Goal: Complete application form

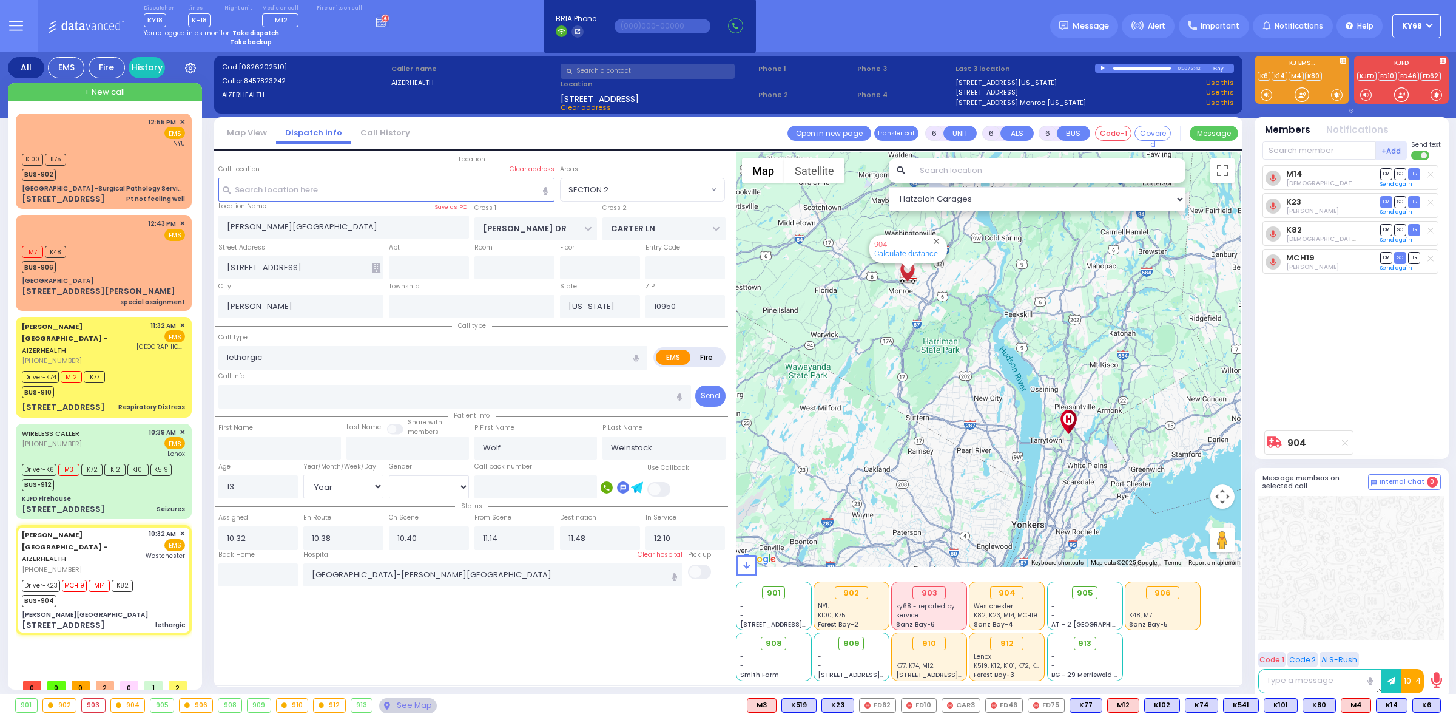
select select "SECTION 2"
select select "Year"
select select "[DEMOGRAPHIC_DATA]"
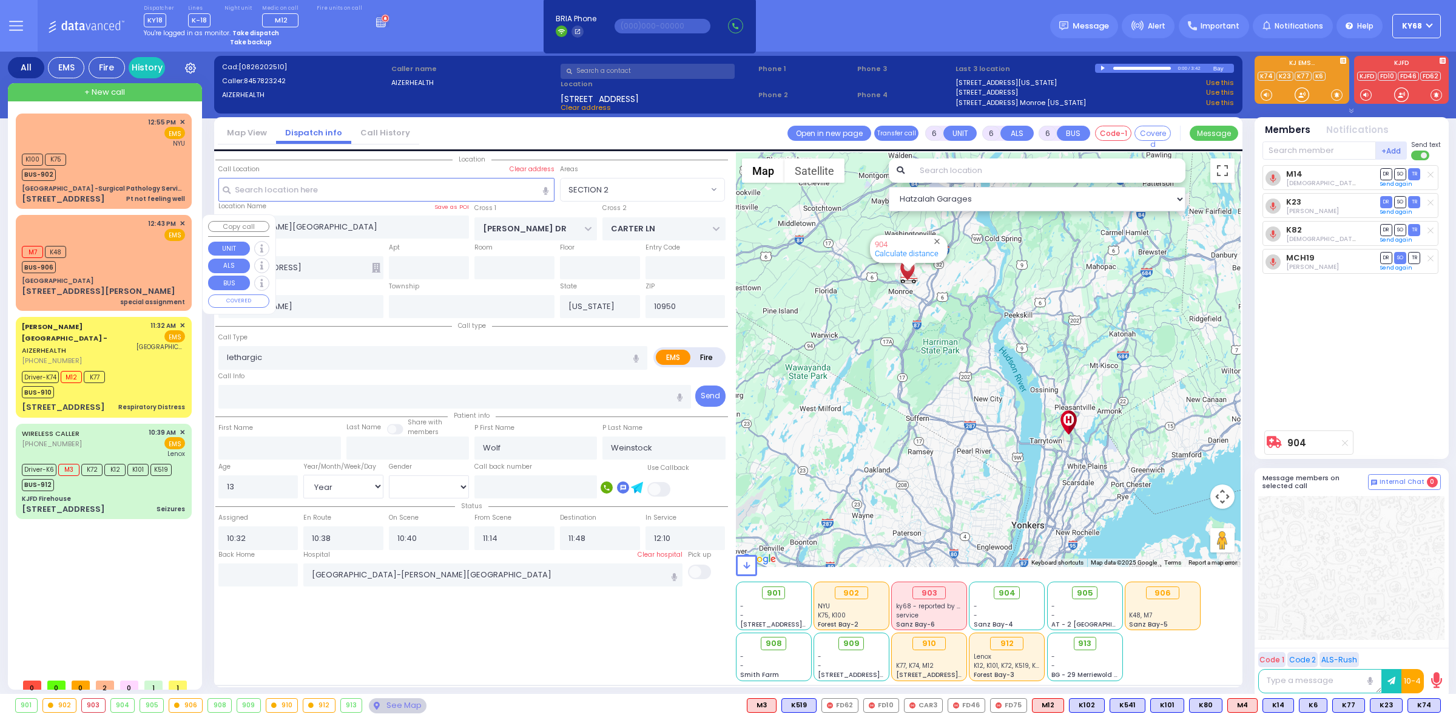
click at [154, 252] on div "M7 K48 BUS-906" at bounding box center [103, 258] width 163 height 30
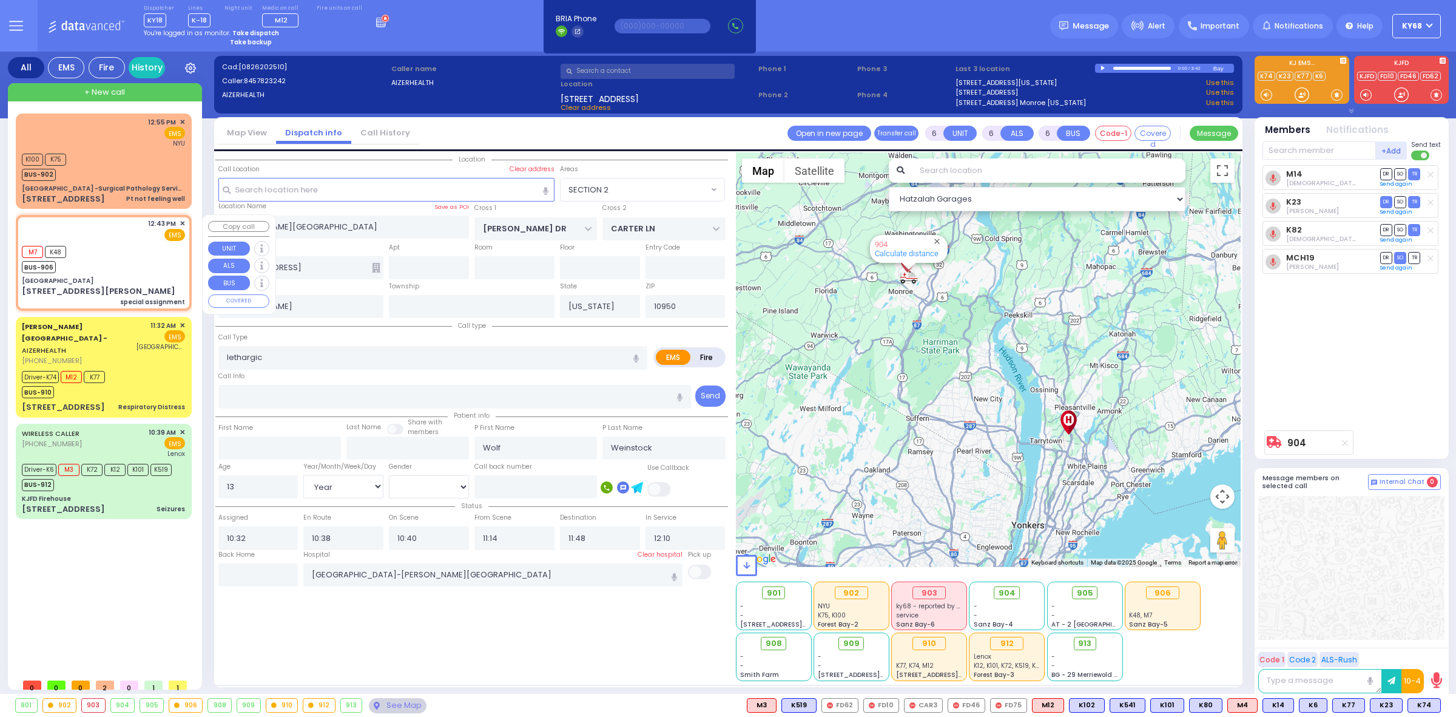
type input "2"
type input "1"
select select
type input "special assignment"
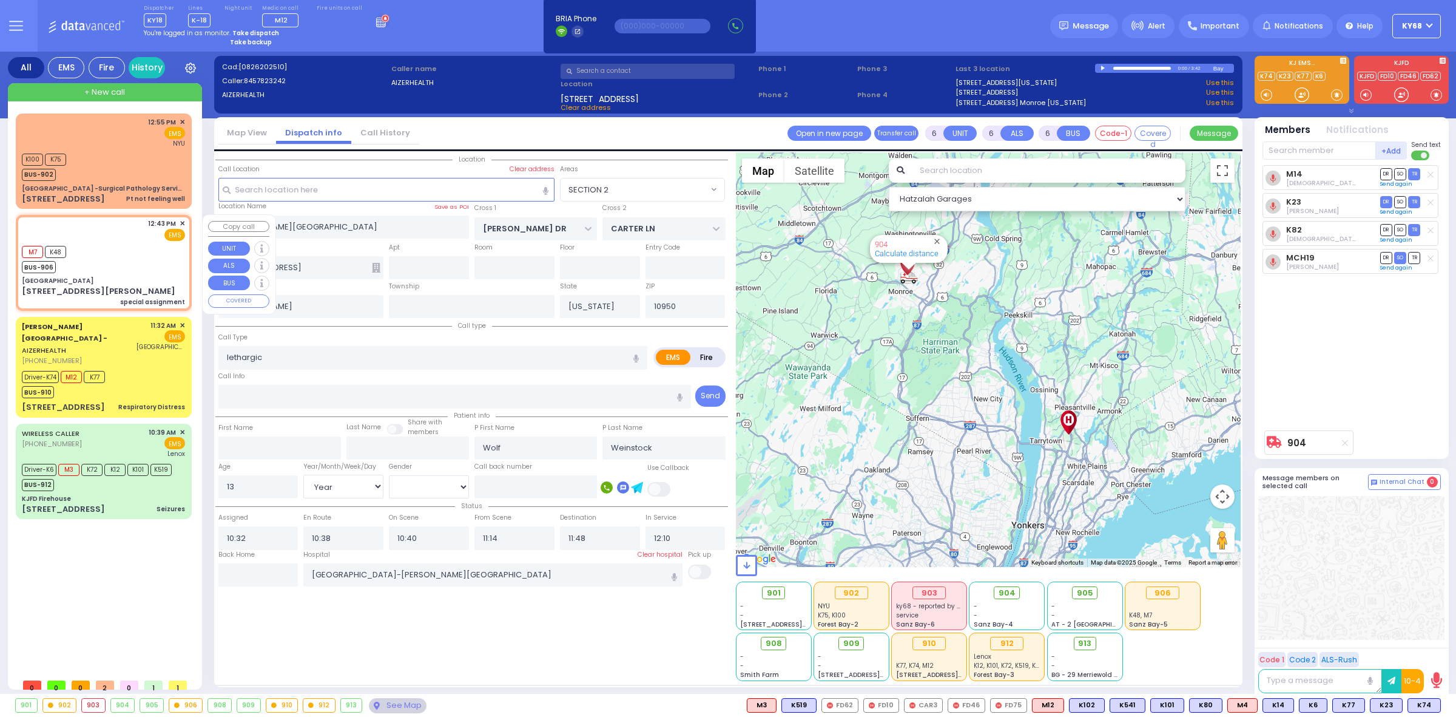
radio input "true"
select select
type input "12:43"
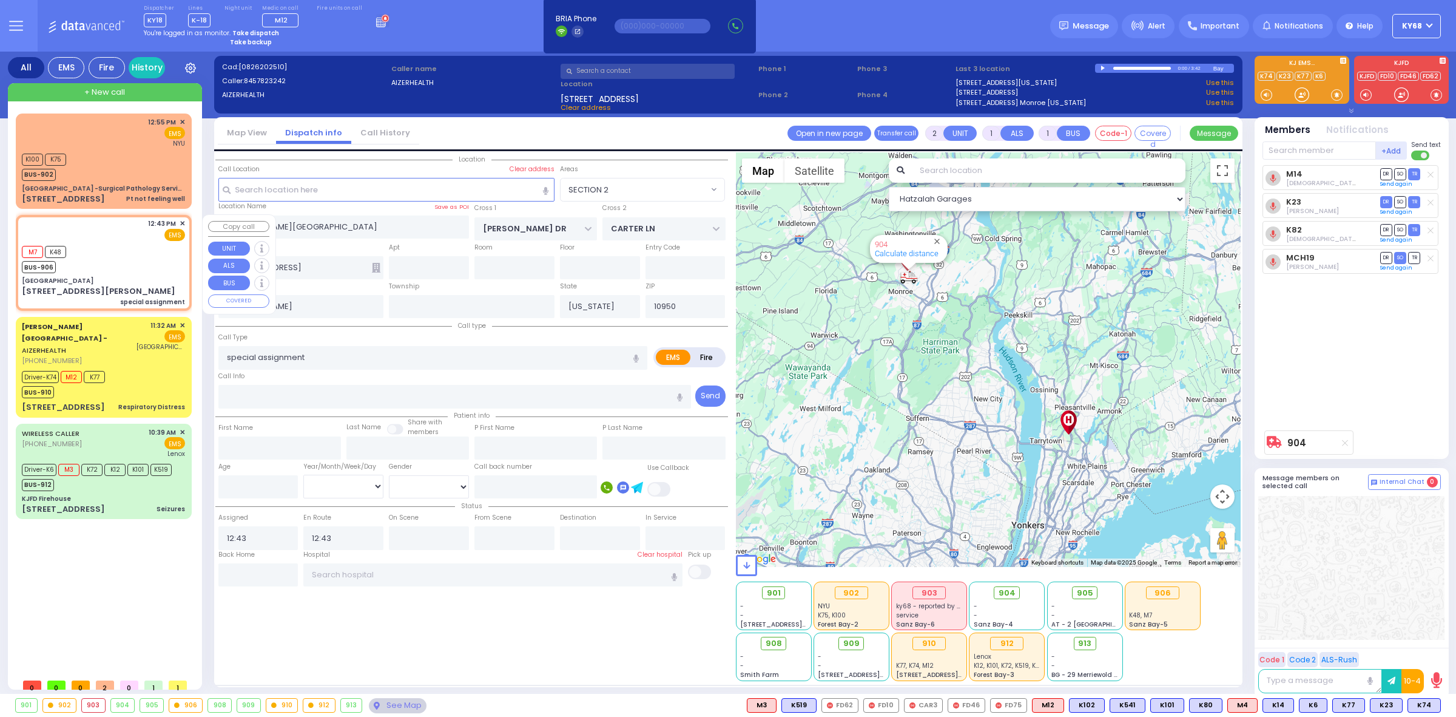
select select "Hatzalah Garages"
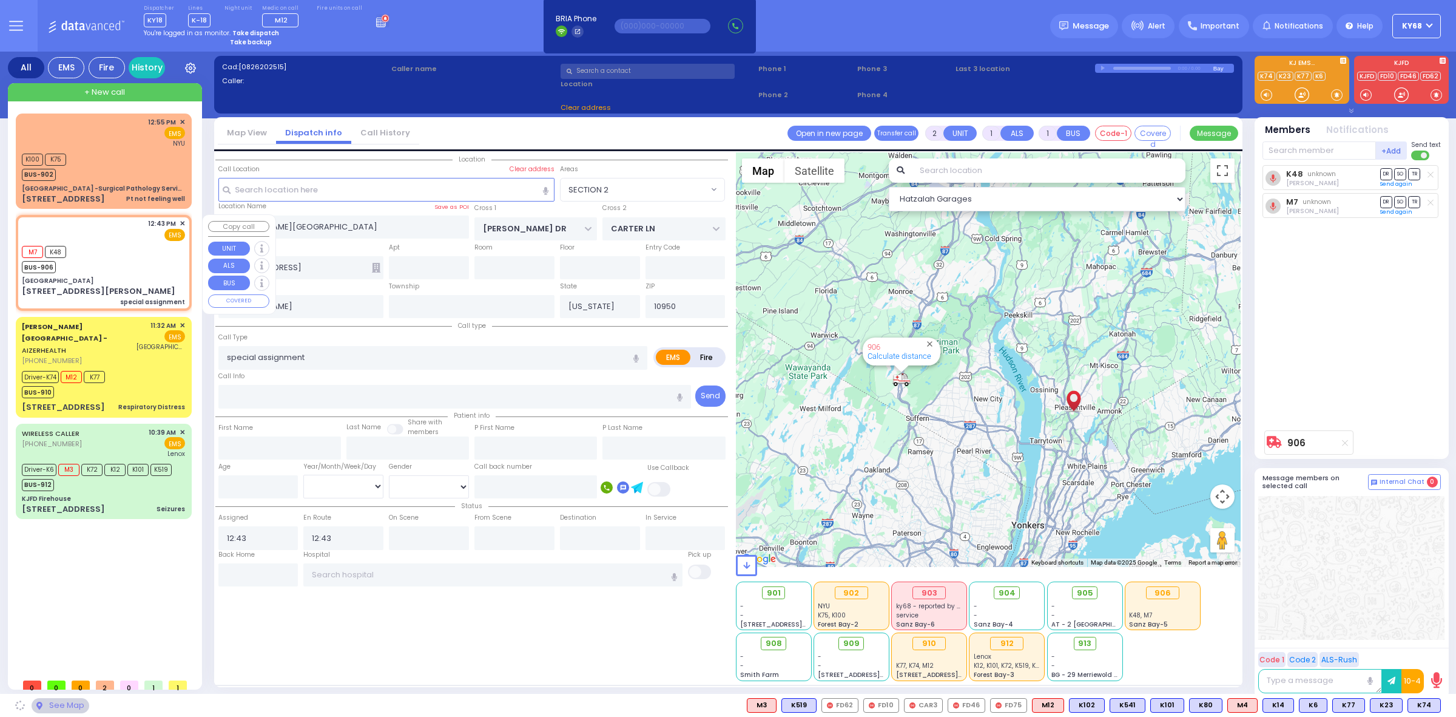
type input "[GEOGRAPHIC_DATA]"
type input "[STREET_ADDRESS][PERSON_NAME]"
type input "[GEOGRAPHIC_DATA]"
type input "10570"
